Goal: Transaction & Acquisition: Download file/media

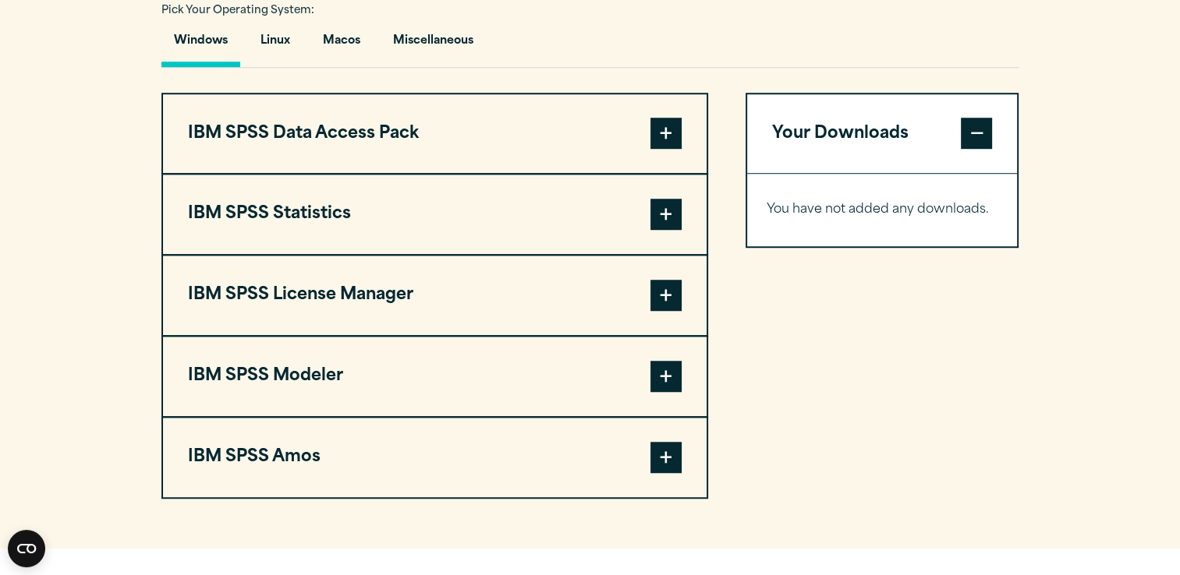
scroll to position [1154, 0]
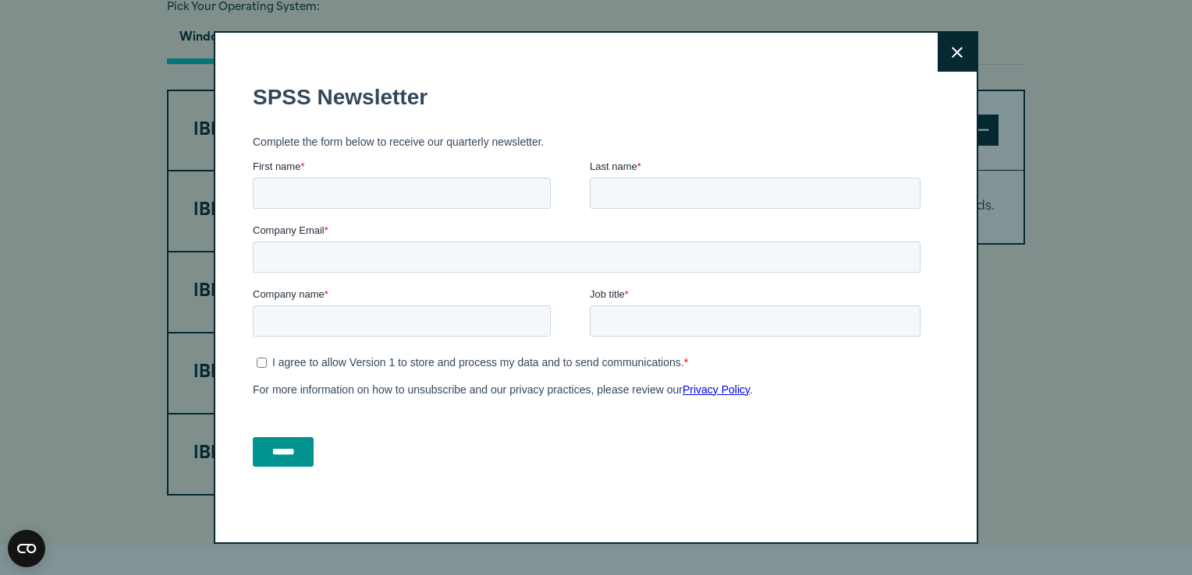
click at [665, 145] on form "SPSS Newsletter Complete the form below to receive our quarterly newsletter. Fi…" at bounding box center [590, 275] width 674 height 410
click at [947, 65] on button "Close" at bounding box center [956, 52] width 39 height 39
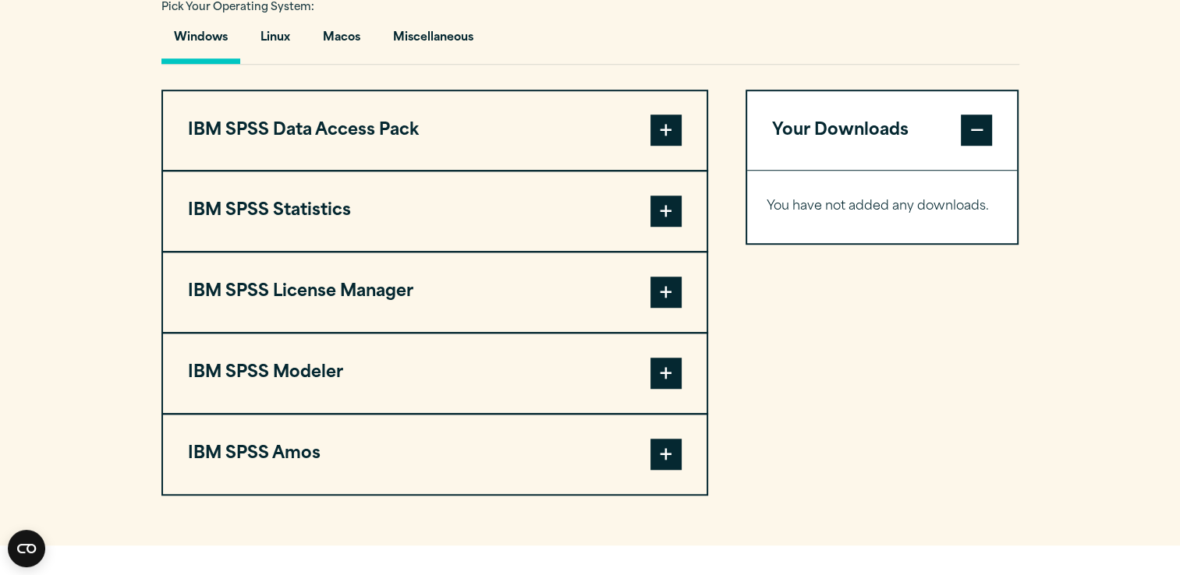
click at [651, 146] on span at bounding box center [665, 130] width 31 height 31
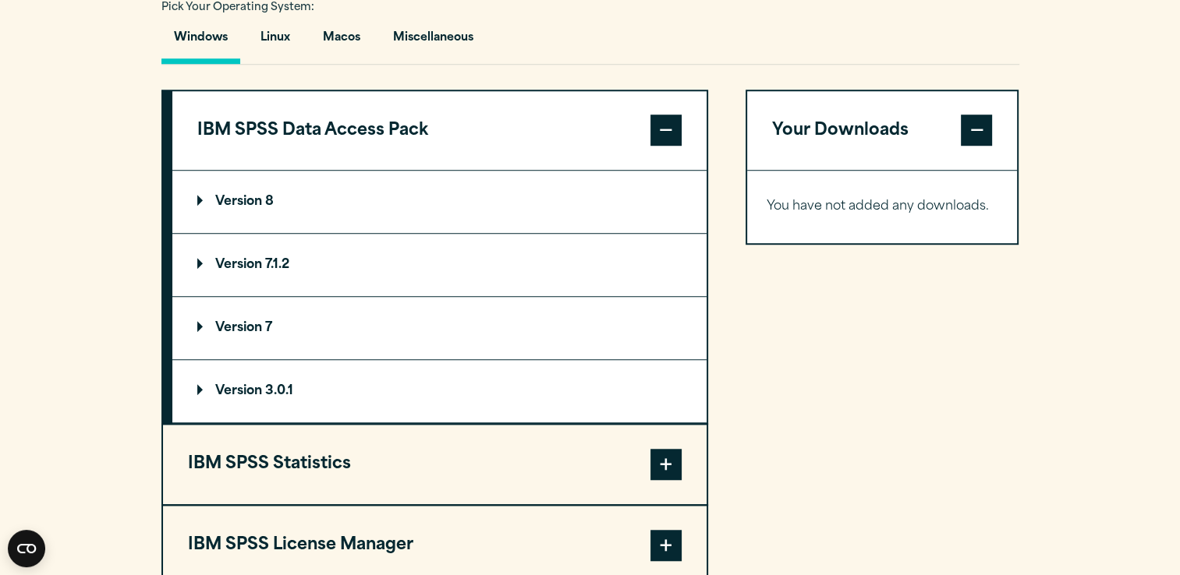
click at [651, 146] on span at bounding box center [665, 130] width 31 height 31
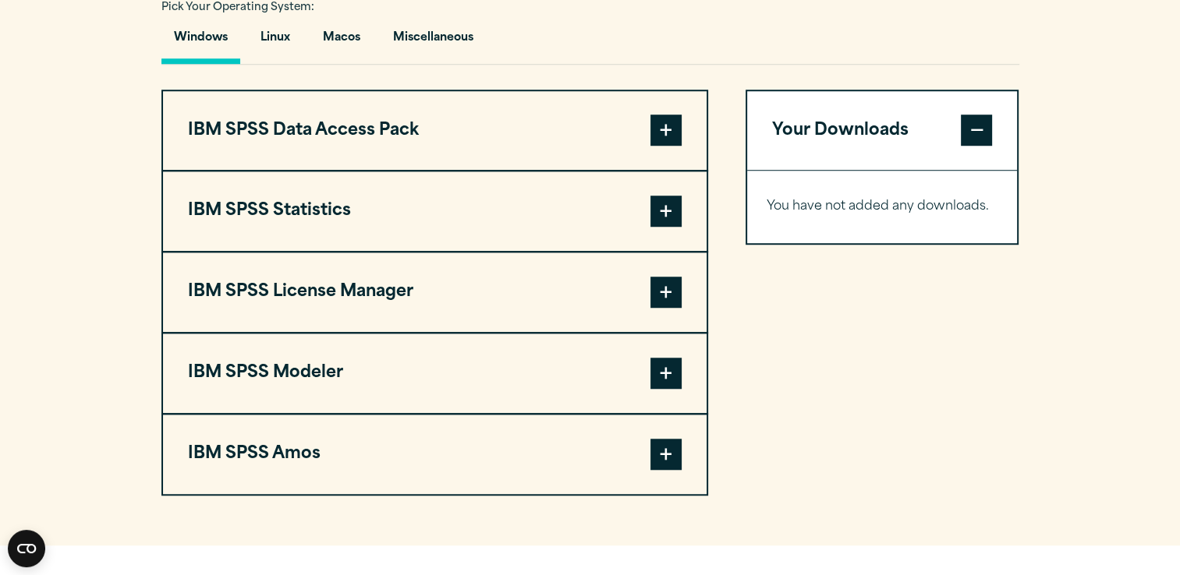
click at [665, 227] on span at bounding box center [665, 211] width 31 height 31
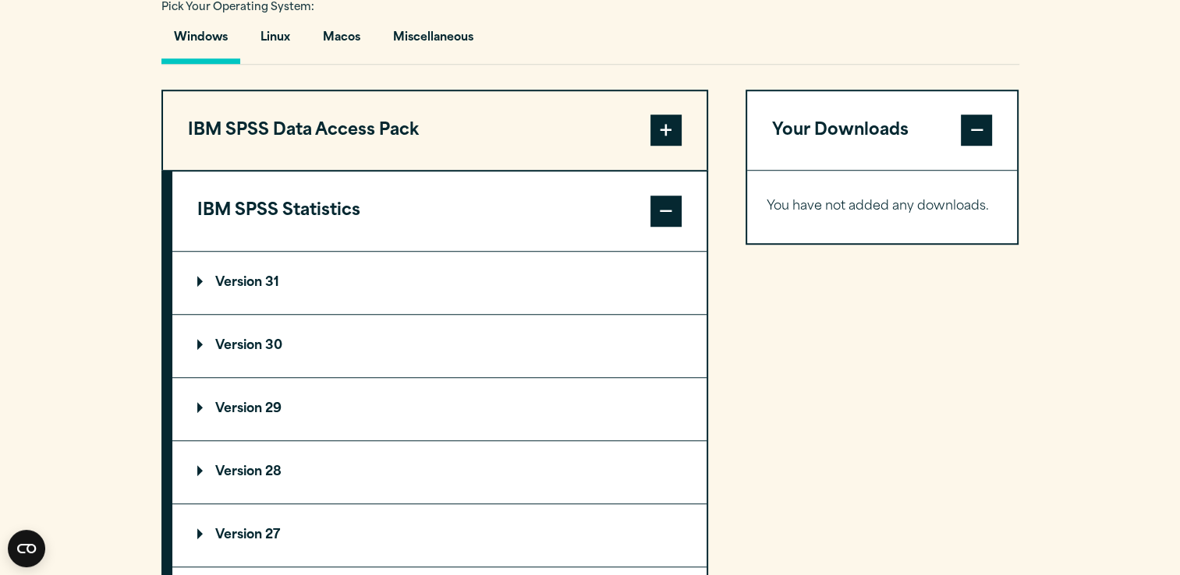
click at [671, 227] on span at bounding box center [665, 211] width 31 height 31
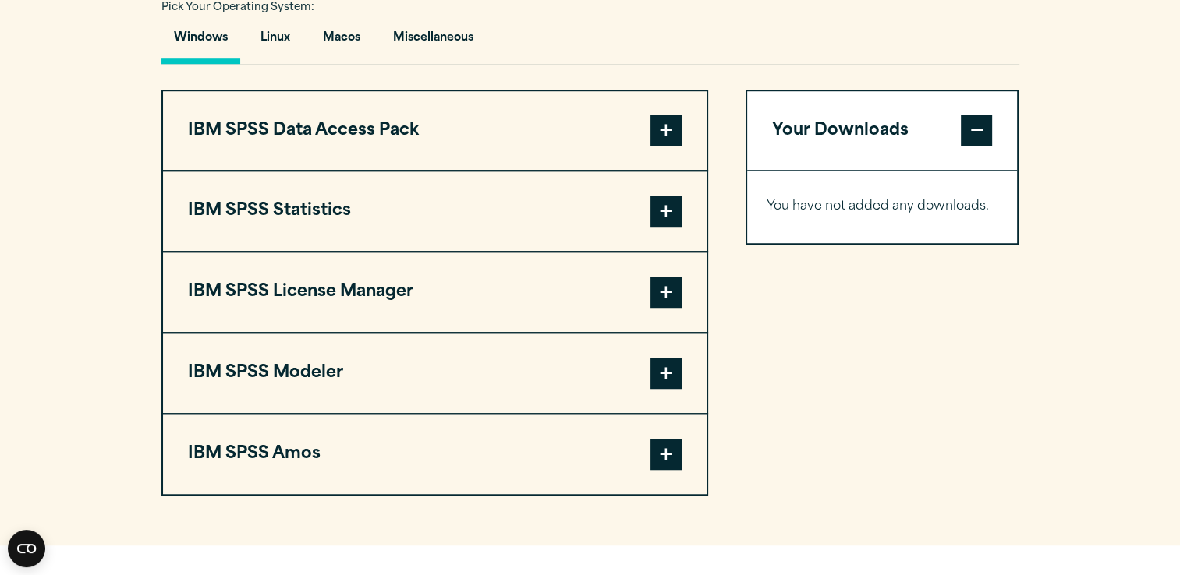
click at [662, 308] on span at bounding box center [665, 292] width 31 height 31
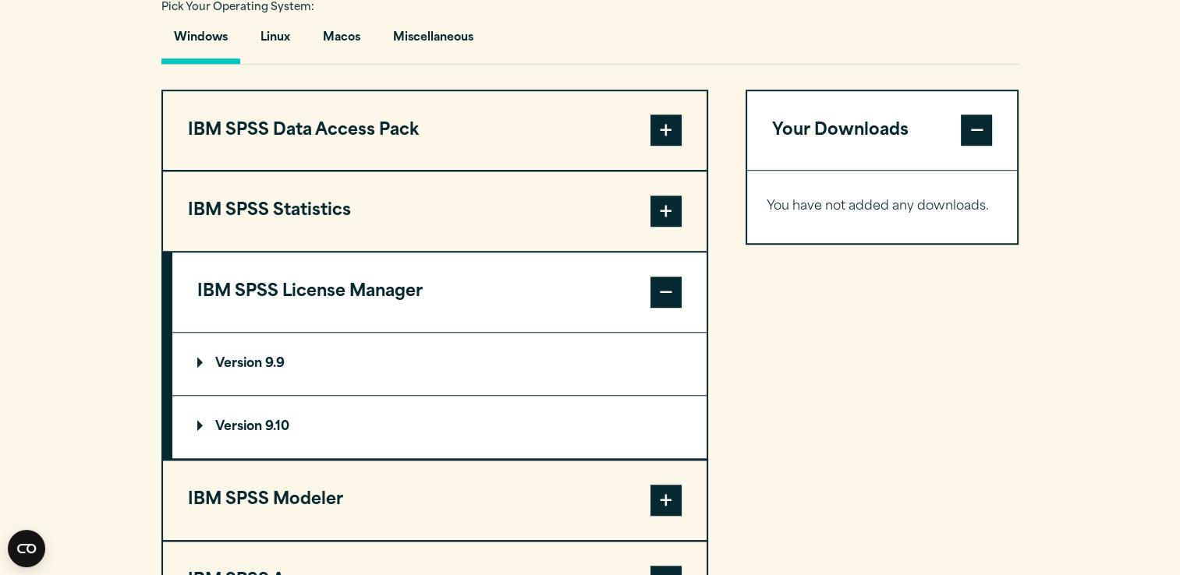
click at [662, 308] on span at bounding box center [665, 292] width 31 height 31
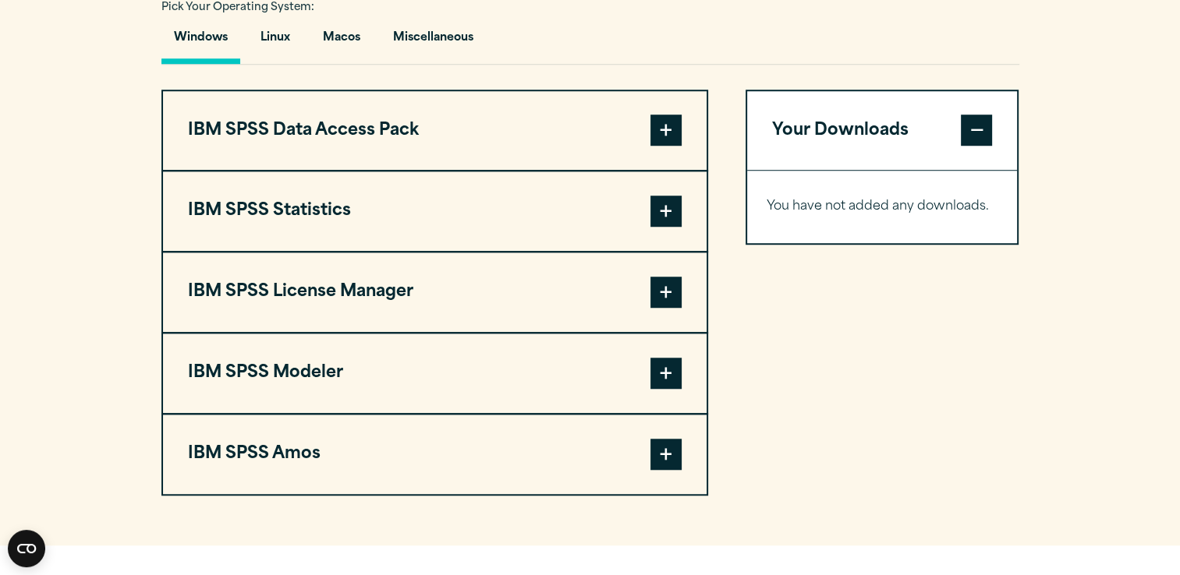
click at [661, 389] on span at bounding box center [665, 373] width 31 height 31
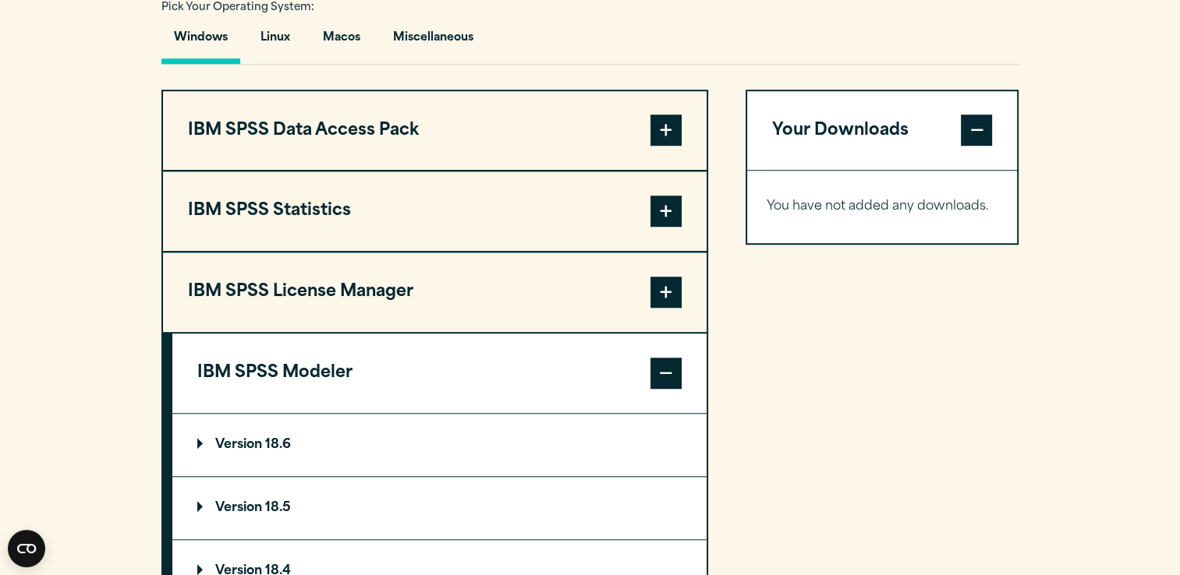
click at [809, 409] on div "Your Downloads You have not added any downloads. Download 0 Items" at bounding box center [882, 451] width 274 height 723
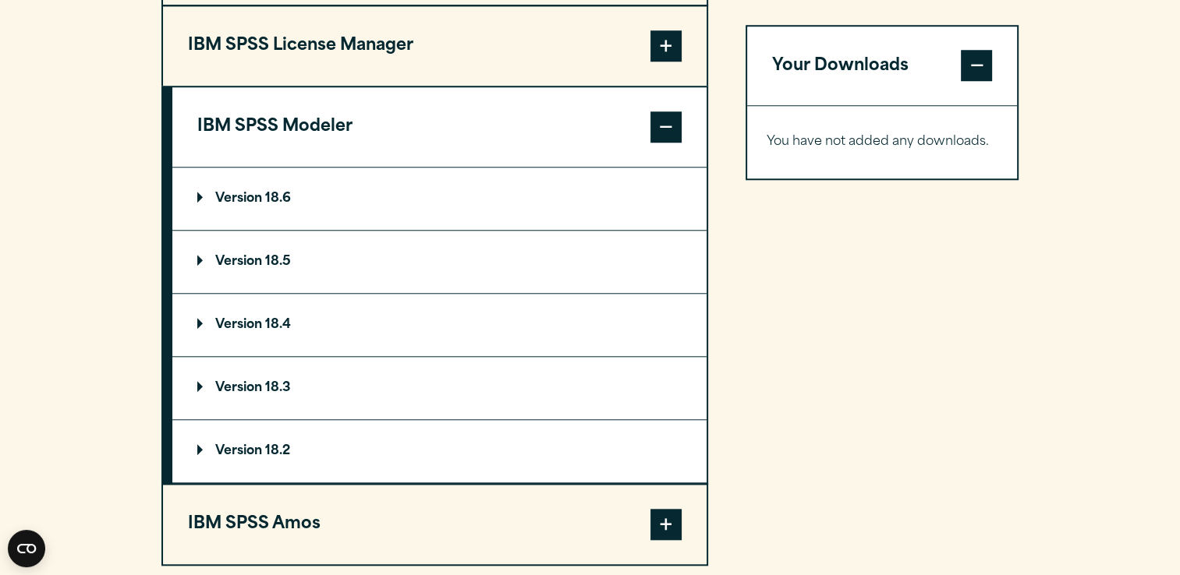
scroll to position [1404, 0]
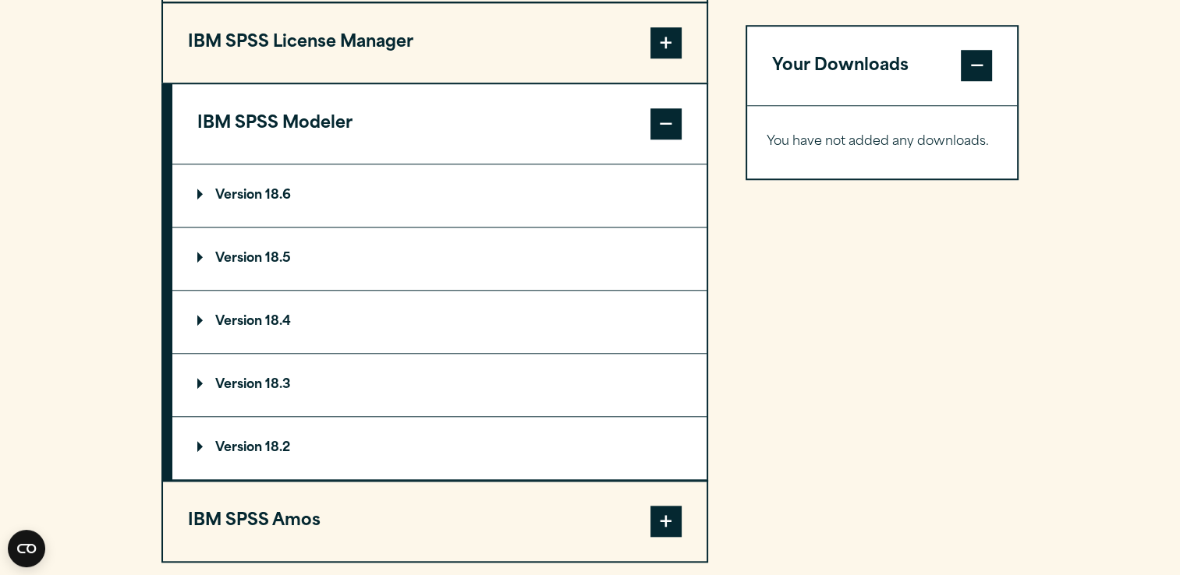
click at [675, 140] on span at bounding box center [665, 123] width 31 height 31
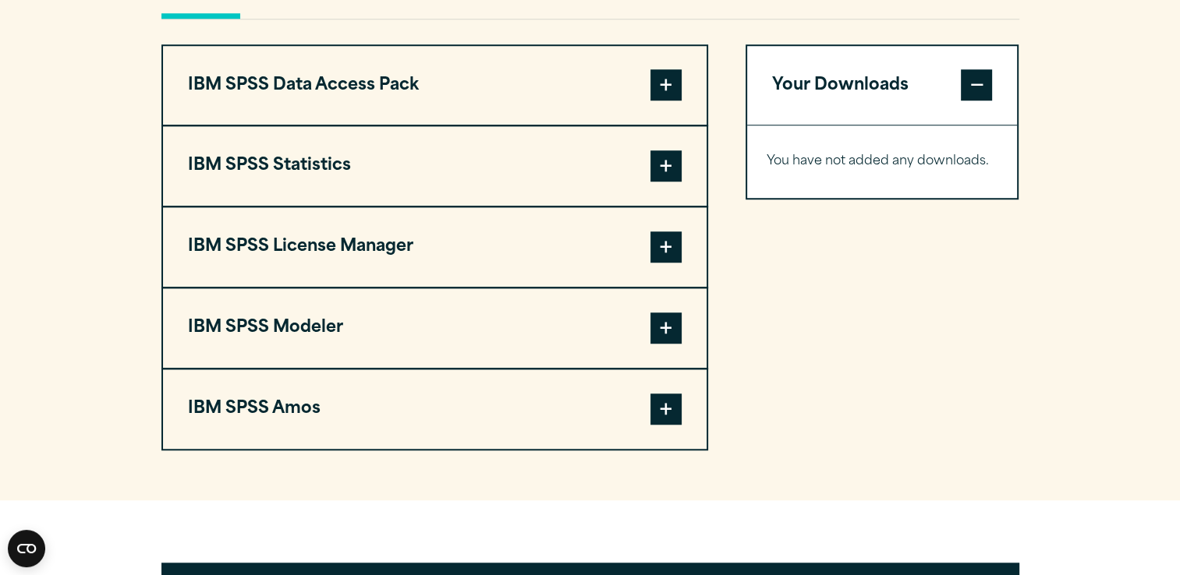
scroll to position [1185, 0]
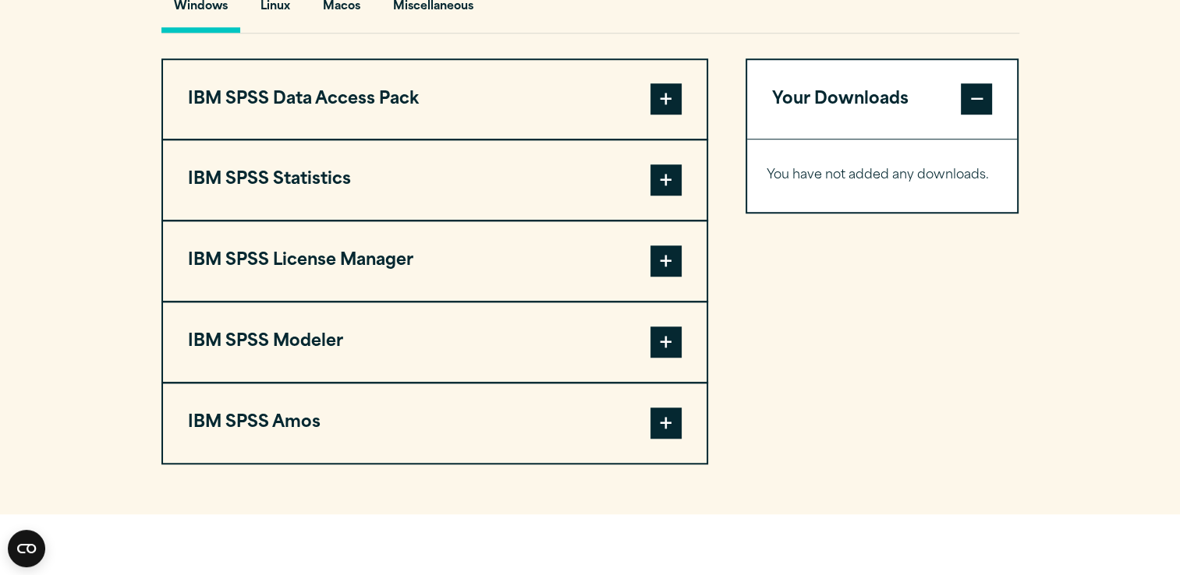
click at [667, 196] on span at bounding box center [665, 180] width 31 height 31
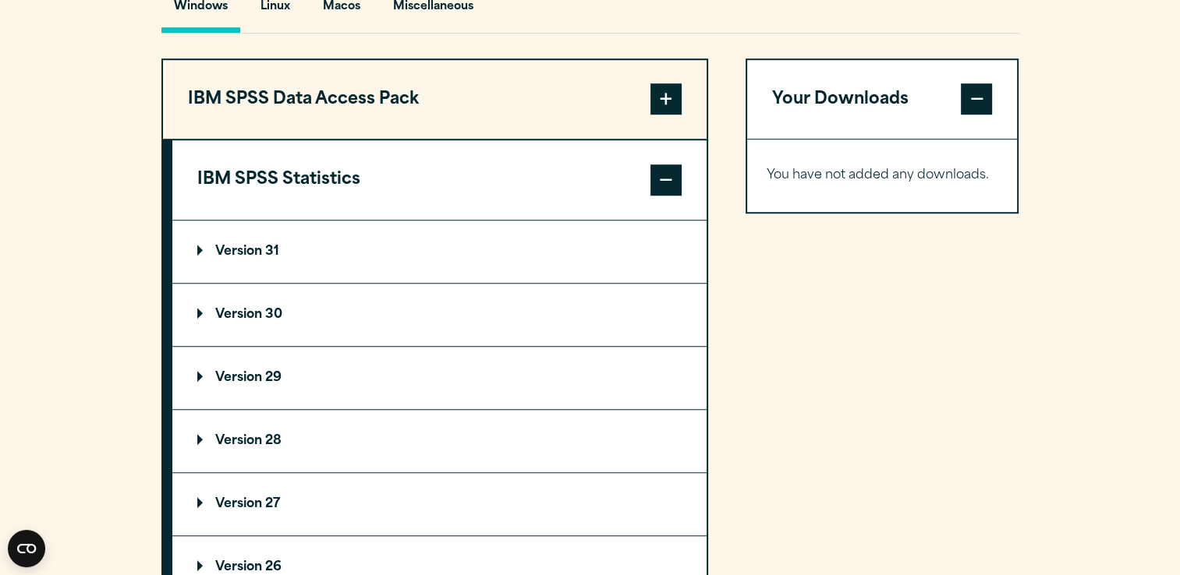
click at [275, 321] on p "Version 30" at bounding box center [239, 315] width 85 height 12
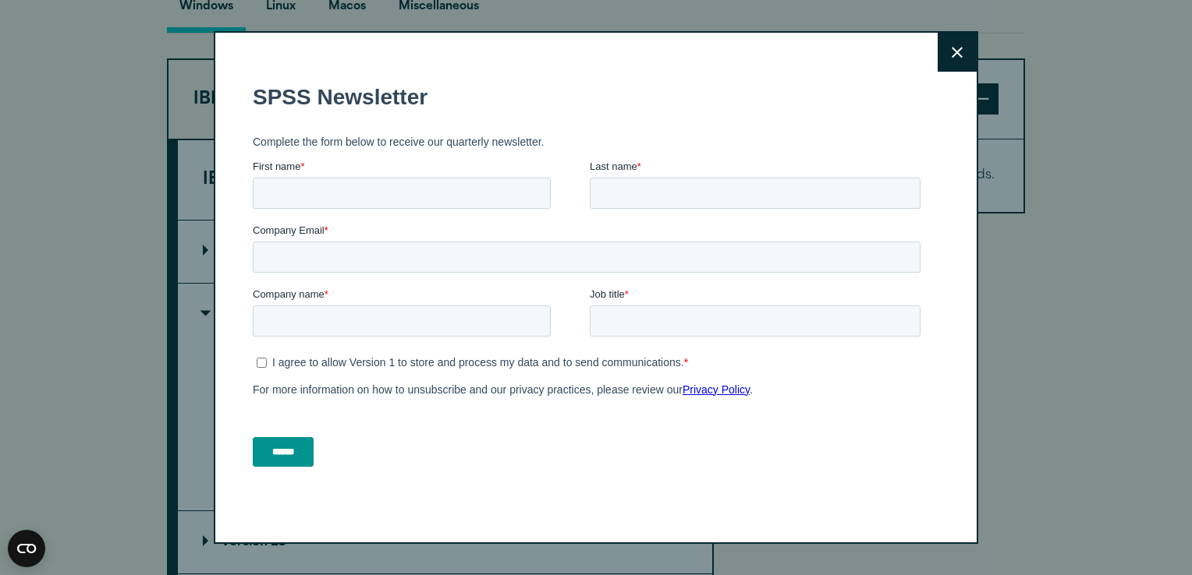
click at [942, 60] on button "Close" at bounding box center [956, 52] width 39 height 39
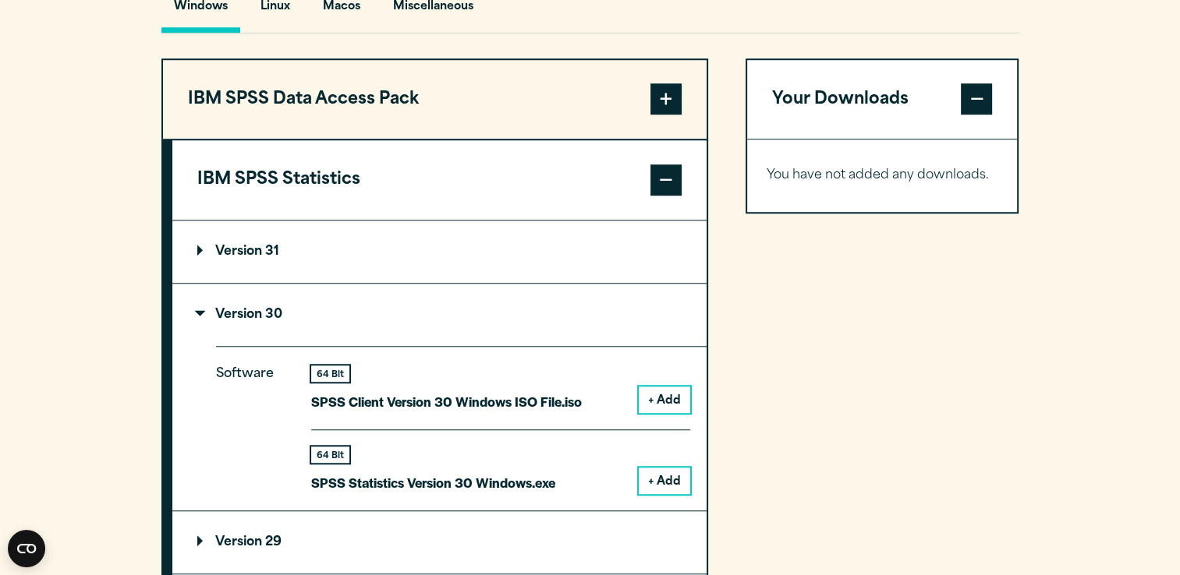
click at [666, 494] on button "+ Add" at bounding box center [664, 481] width 51 height 27
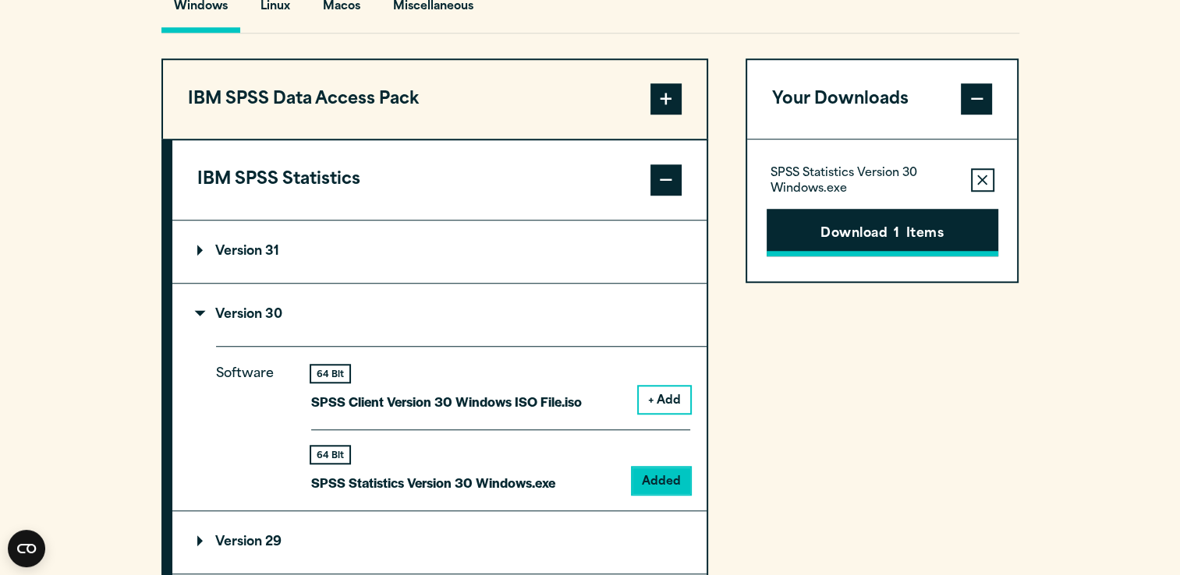
click at [911, 257] on button "Download 1 Items" at bounding box center [883, 233] width 232 height 48
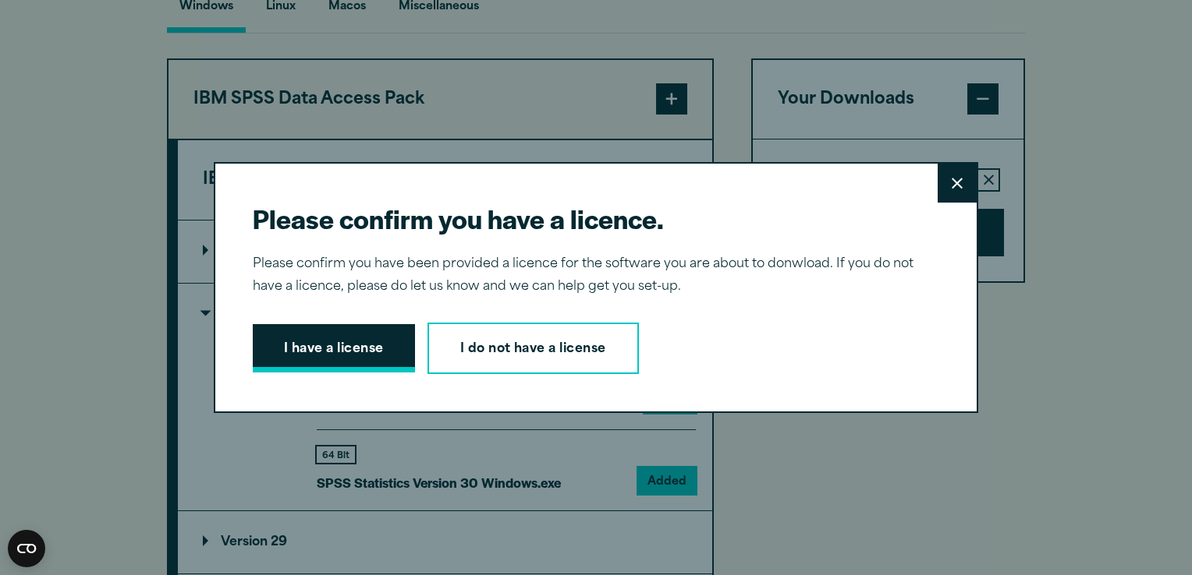
click at [339, 335] on button "I have a license" at bounding box center [334, 348] width 162 height 48
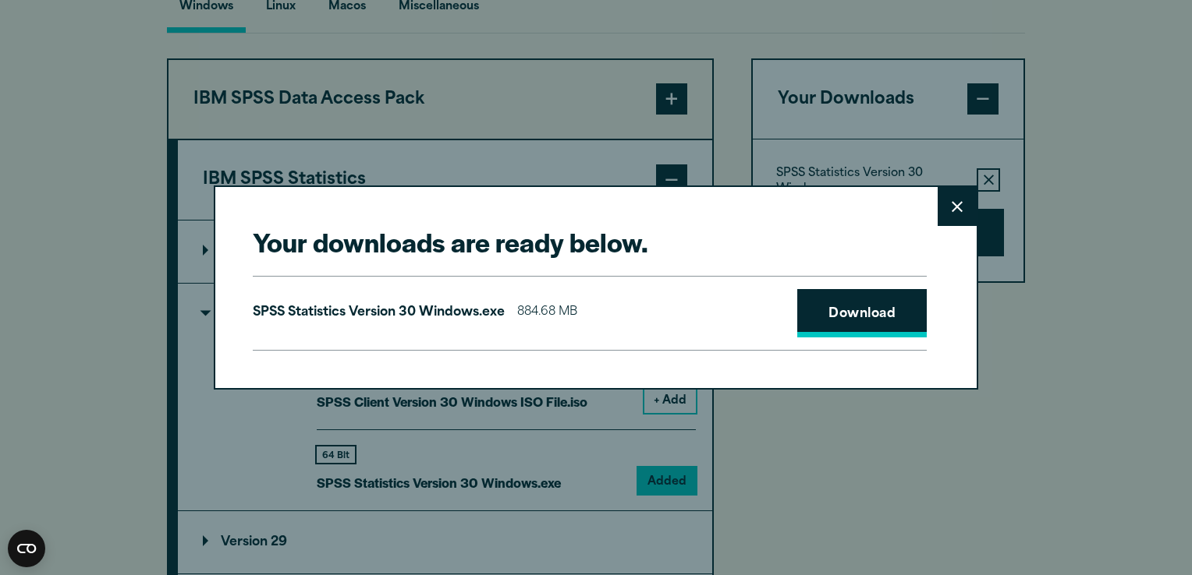
click at [869, 307] on link "Download" at bounding box center [861, 313] width 129 height 48
click at [940, 194] on button "Close" at bounding box center [956, 206] width 39 height 39
